Goal: Submit feedback/report problem

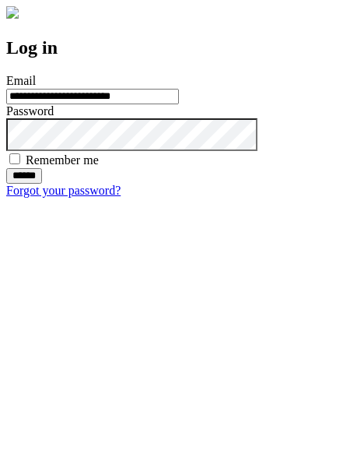
click at [42, 184] on input "******" at bounding box center [24, 176] width 36 height 16
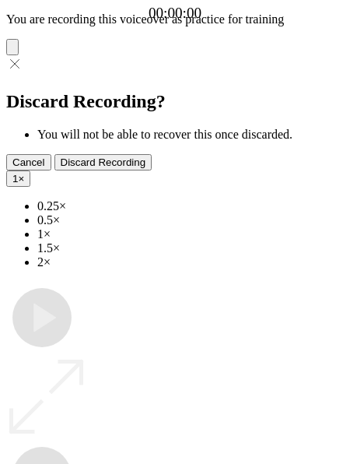
type input "**********"
